Goal: Information Seeking & Learning: Learn about a topic

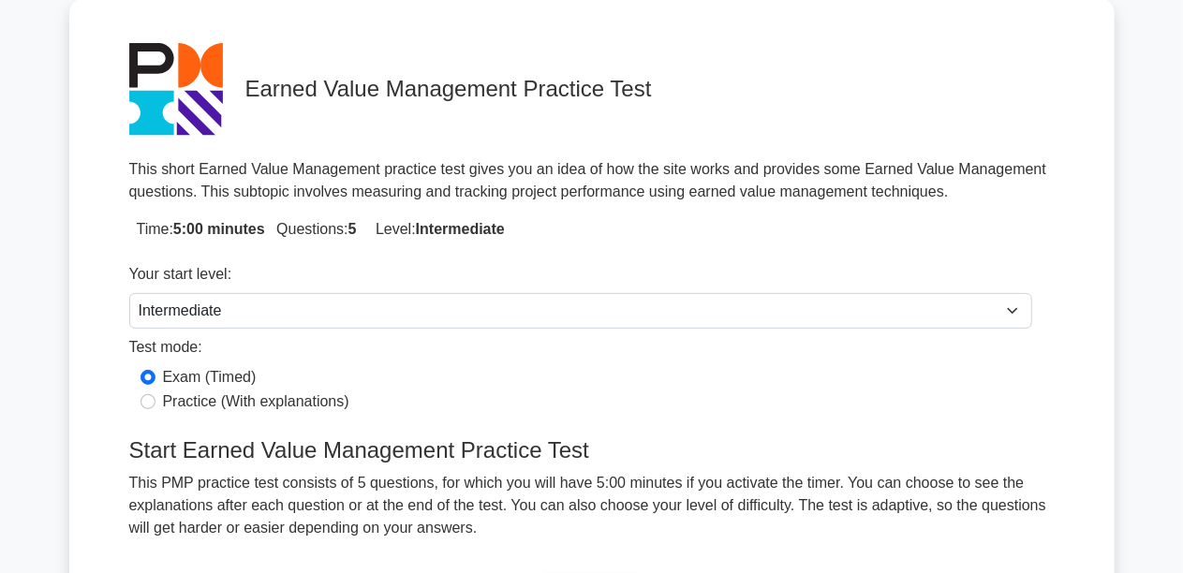
scroll to position [187, 0]
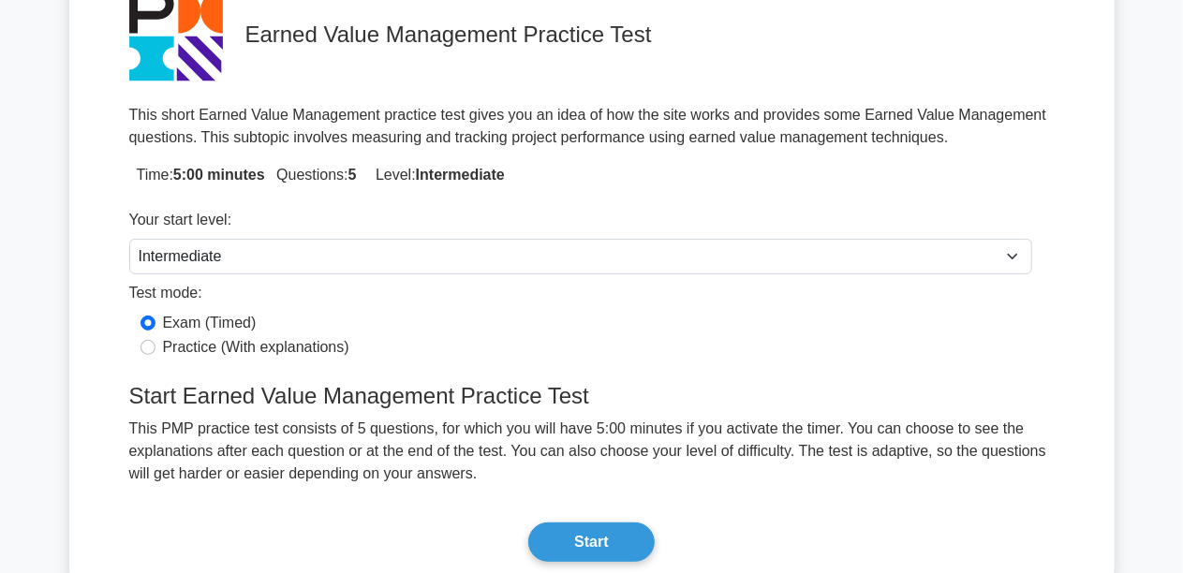
click at [324, 347] on label "Practice (With explanations)" at bounding box center [256, 347] width 186 height 22
click at [156, 347] on input "Practice (With explanations)" at bounding box center [148, 347] width 15 height 15
radio input "true"
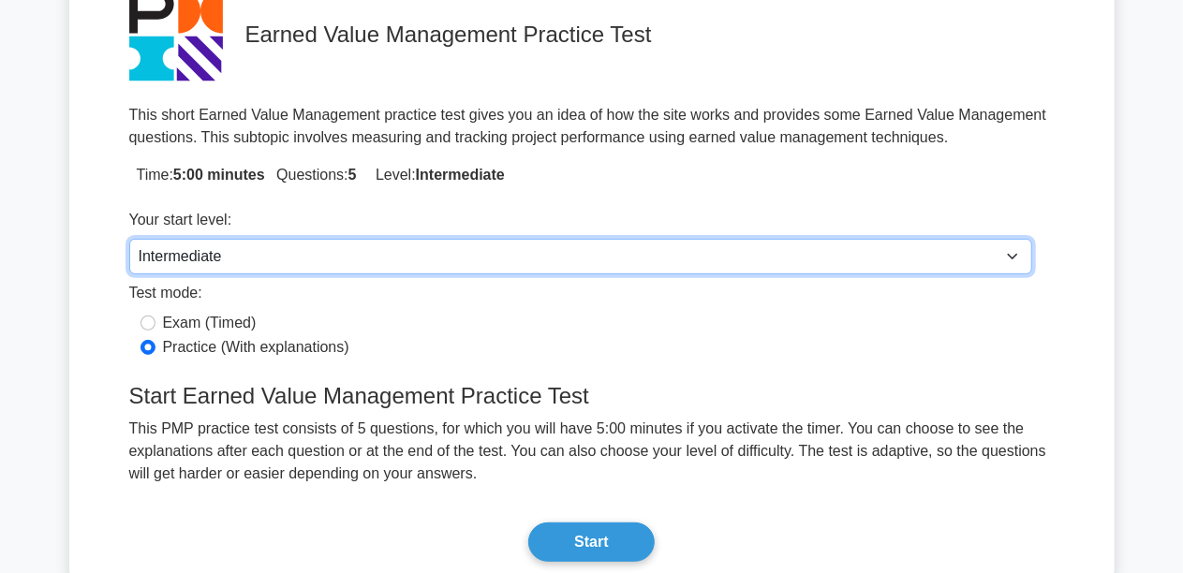
click at [661, 257] on select "Beginner Intermediate Expert" at bounding box center [580, 257] width 903 height 36
select select "beginner"
click at [129, 239] on select "Beginner Intermediate Expert" at bounding box center [580, 257] width 903 height 36
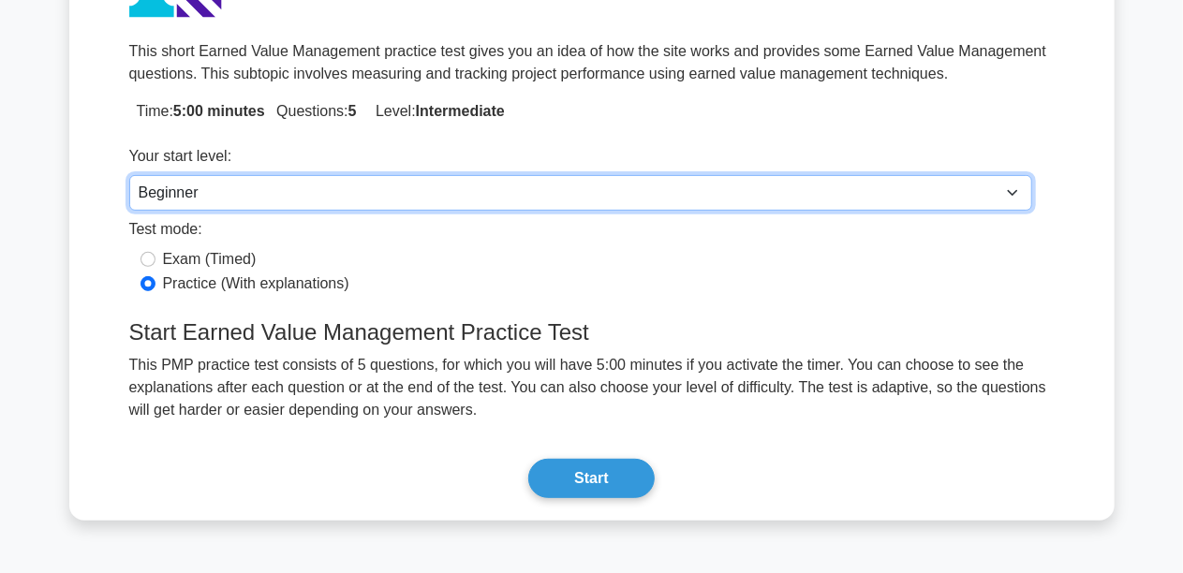
scroll to position [281, 0]
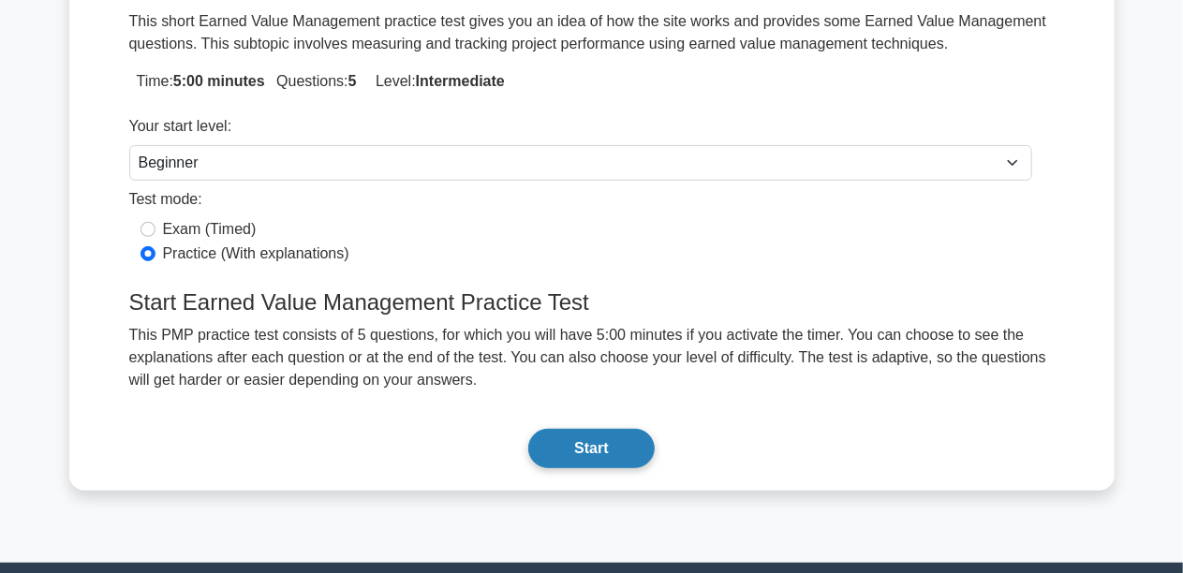
click at [601, 435] on button "Start" at bounding box center [591, 448] width 126 height 39
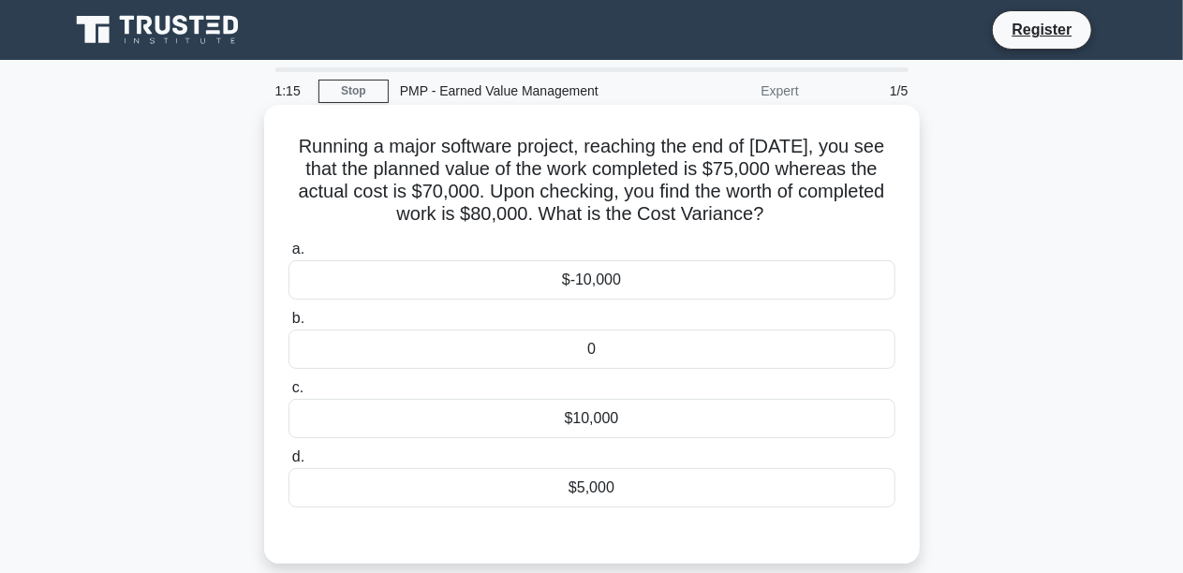
click at [616, 427] on div "$10,000" at bounding box center [592, 418] width 607 height 39
click at [289, 394] on input "c. $10,000" at bounding box center [289, 388] width 0 height 12
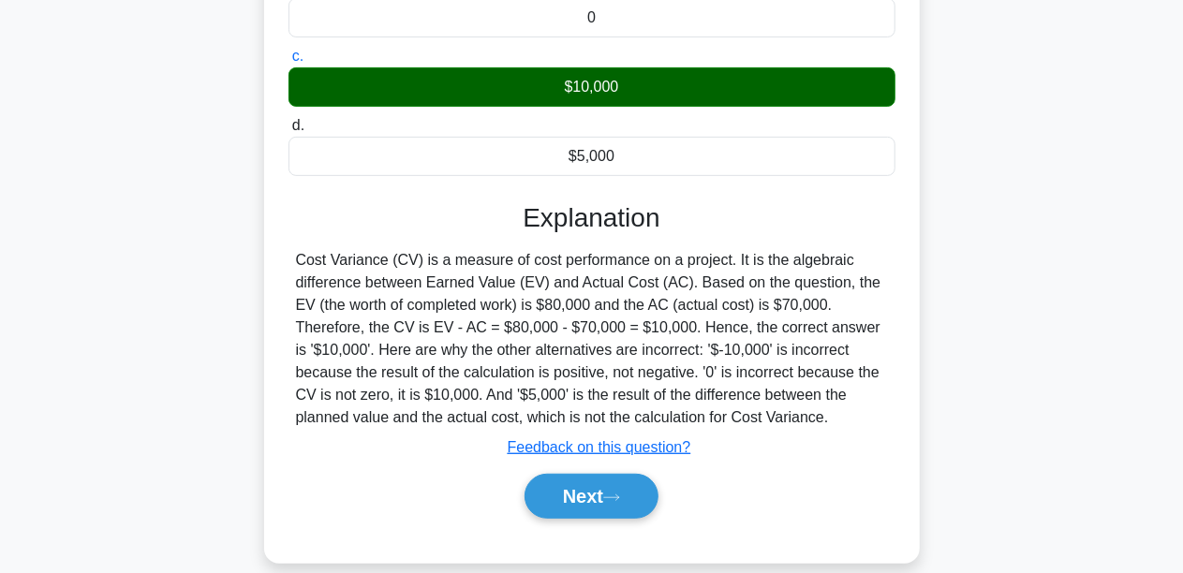
scroll to position [375, 0]
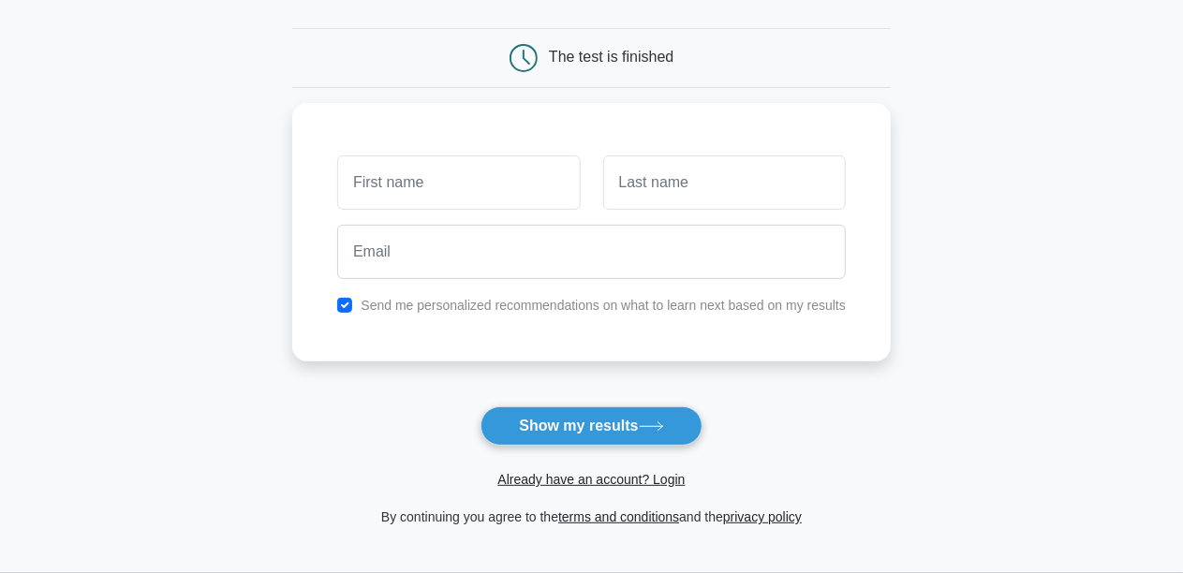
scroll to position [187, 0]
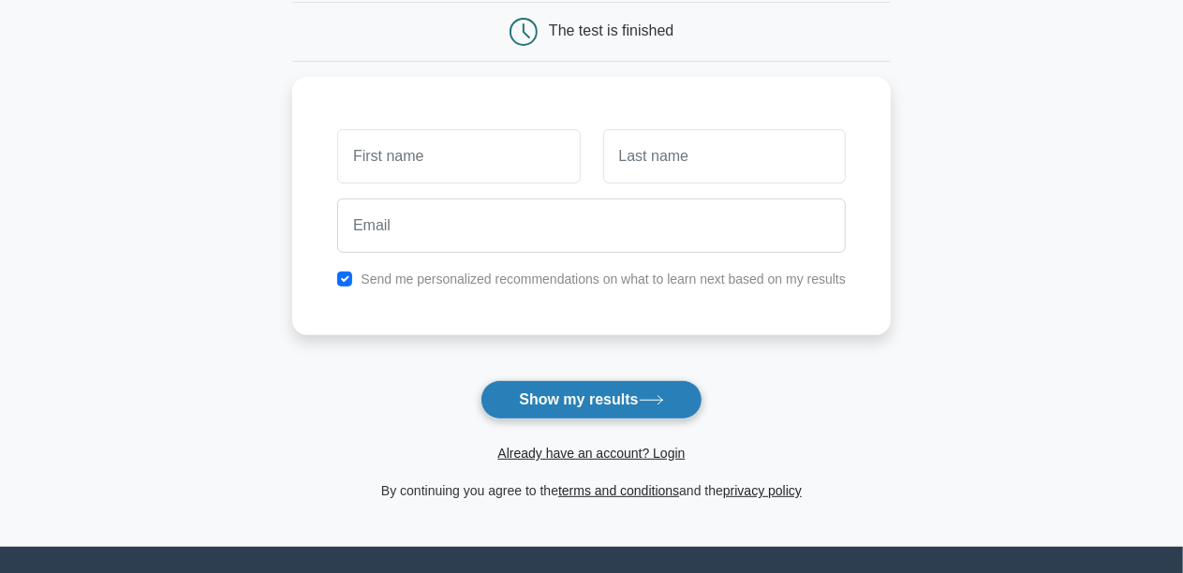
click at [606, 404] on button "Show my results" at bounding box center [591, 399] width 221 height 39
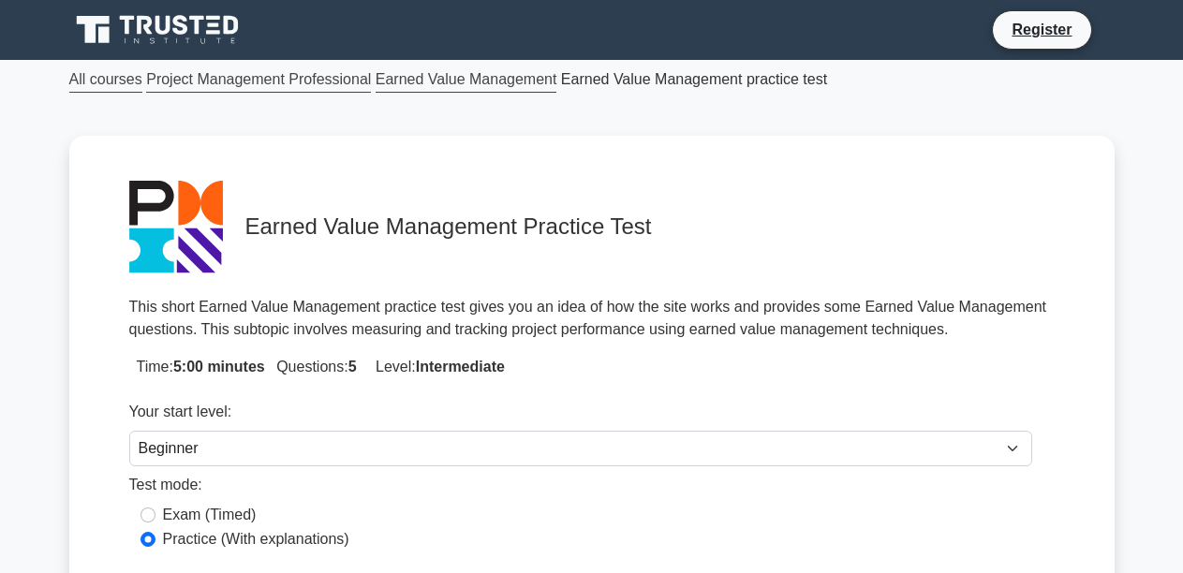
select select "beginner"
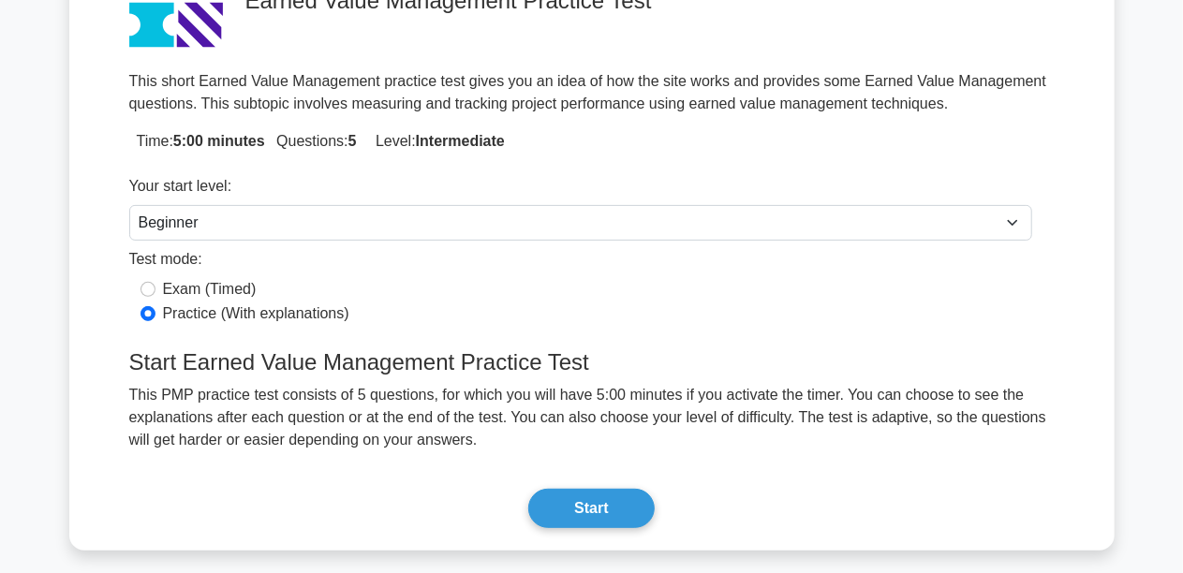
scroll to position [191, 0]
